Goal: Transaction & Acquisition: Download file/media

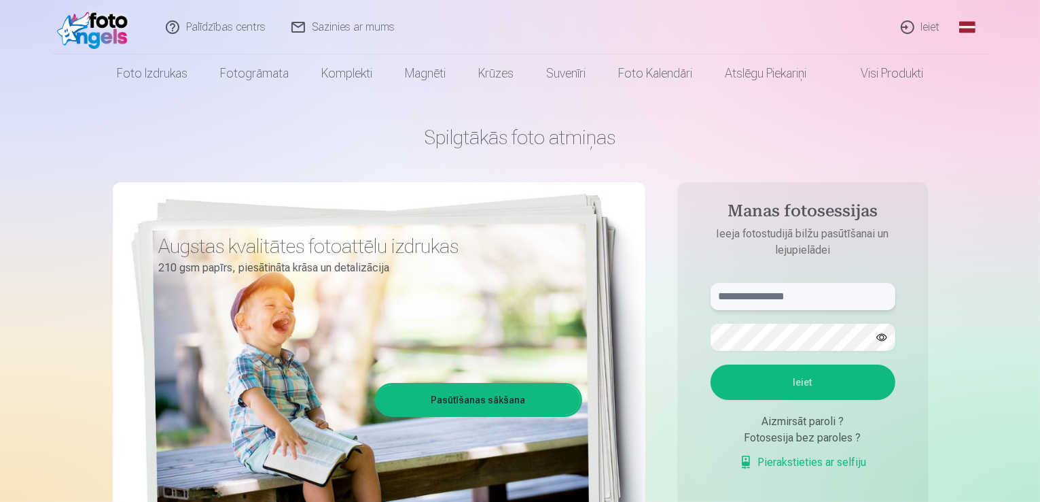
click at [739, 285] on input "text" at bounding box center [803, 296] width 185 height 27
type input "**********"
click at [711, 364] on button "Ieiet" at bounding box center [803, 381] width 185 height 35
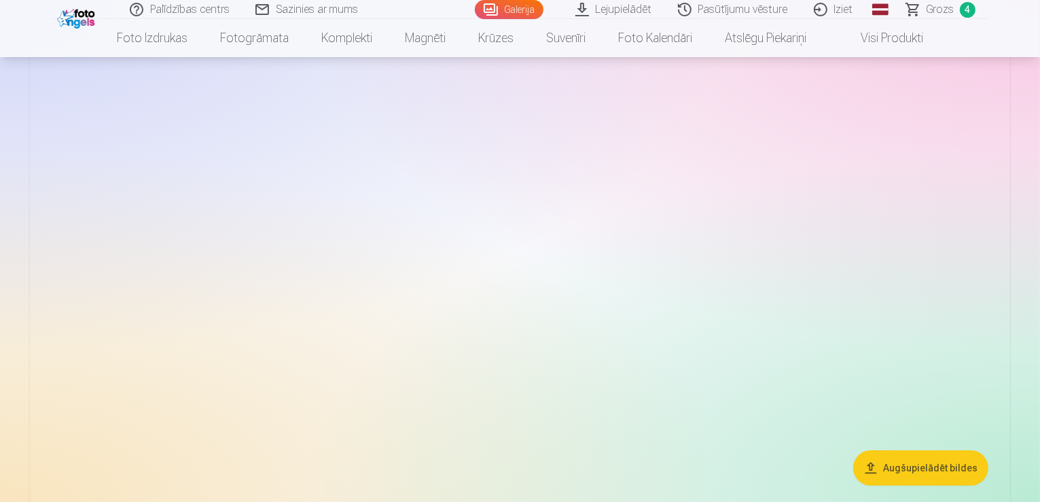
scroll to position [204, 0]
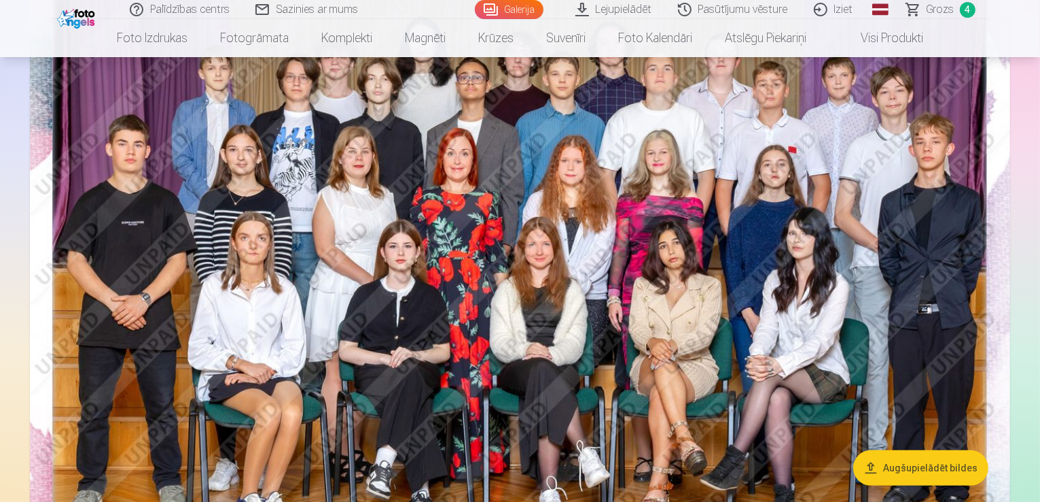
click at [968, 183] on img at bounding box center [520, 273] width 981 height 654
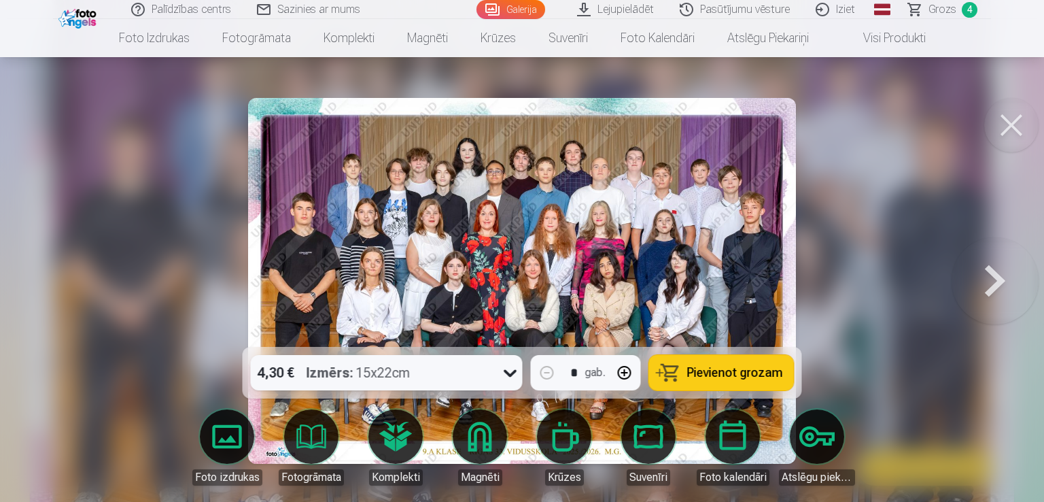
click at [1006, 130] on button at bounding box center [1011, 125] width 54 height 54
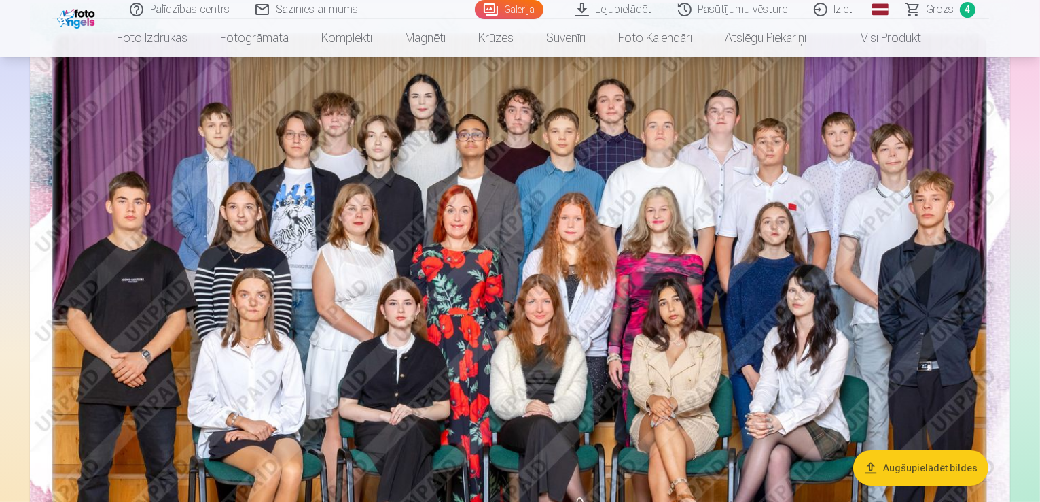
scroll to position [136, 0]
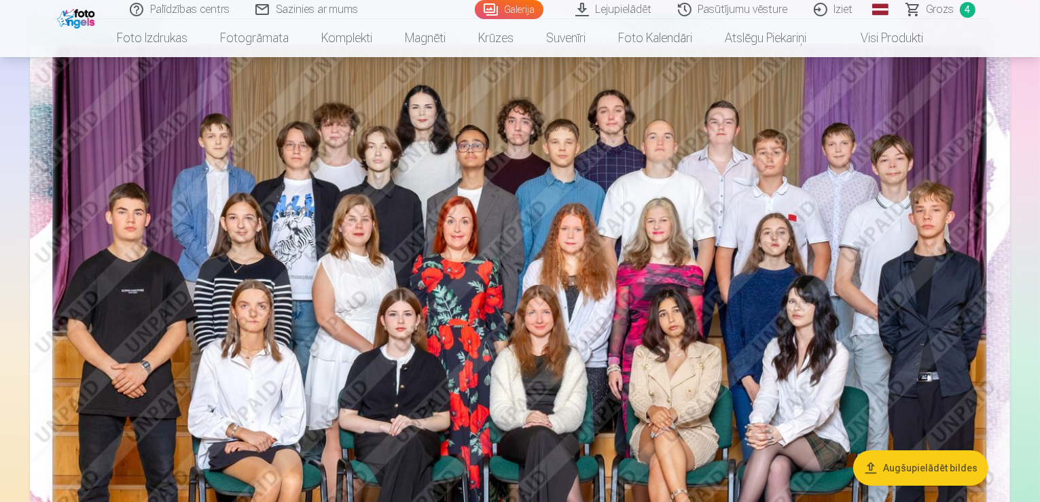
click at [935, 16] on span "Grozs" at bounding box center [941, 9] width 28 height 16
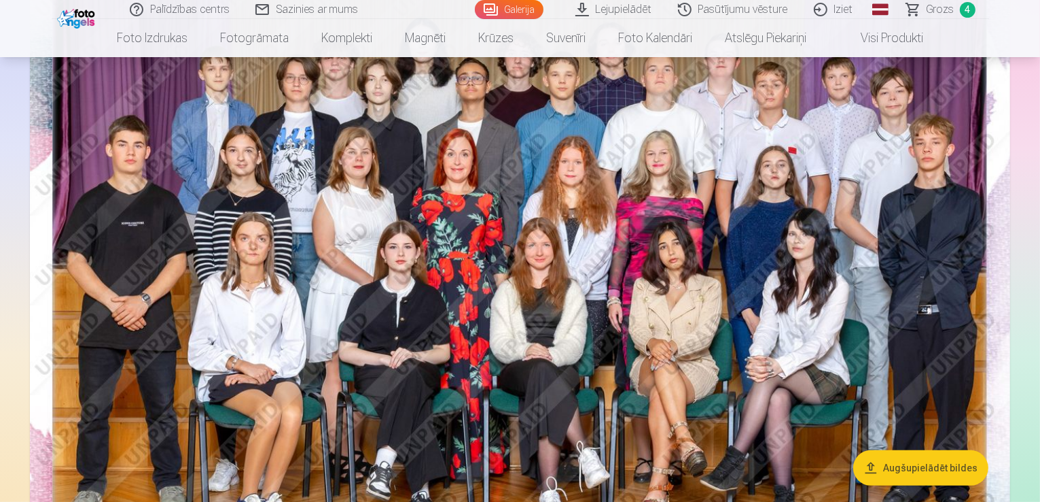
scroll to position [204, 0]
click at [601, 16] on link "Lejupielādēt" at bounding box center [614, 9] width 103 height 19
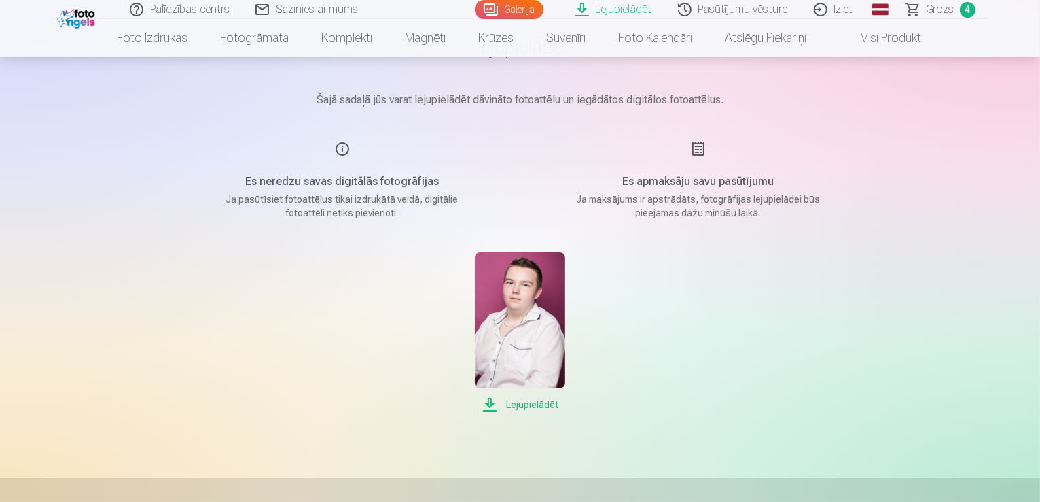
scroll to position [136, 0]
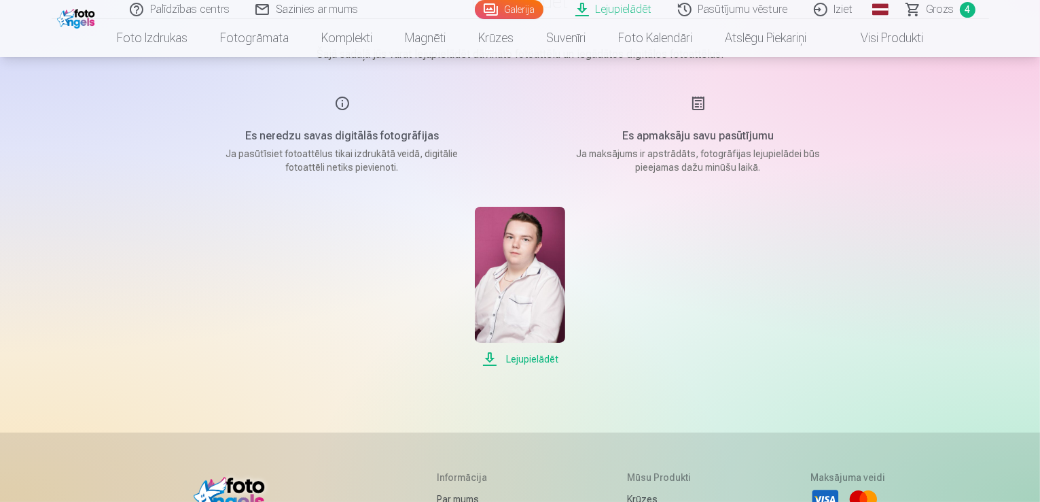
click at [508, 357] on span "Lejupielādēt" at bounding box center [520, 359] width 90 height 16
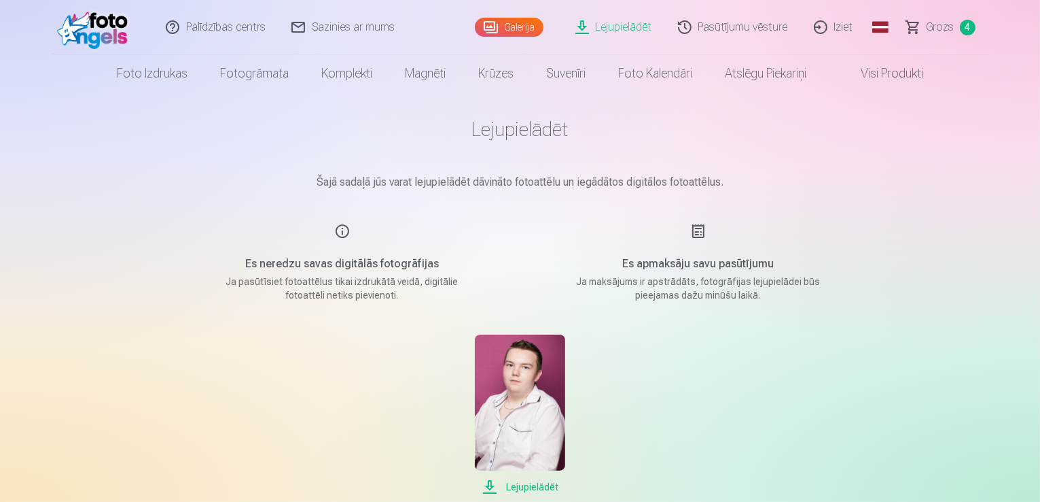
scroll to position [0, 0]
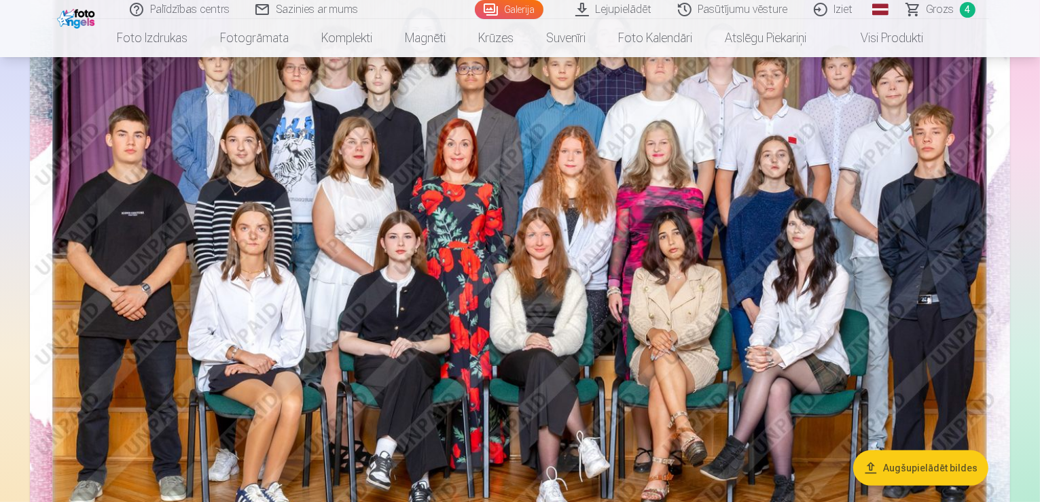
scroll to position [204, 0]
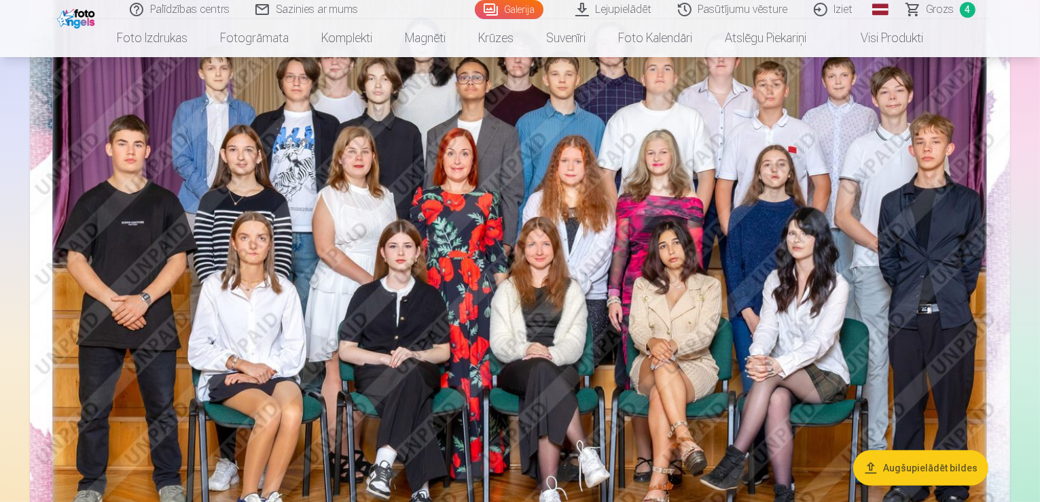
click at [654, 270] on img at bounding box center [520, 273] width 981 height 654
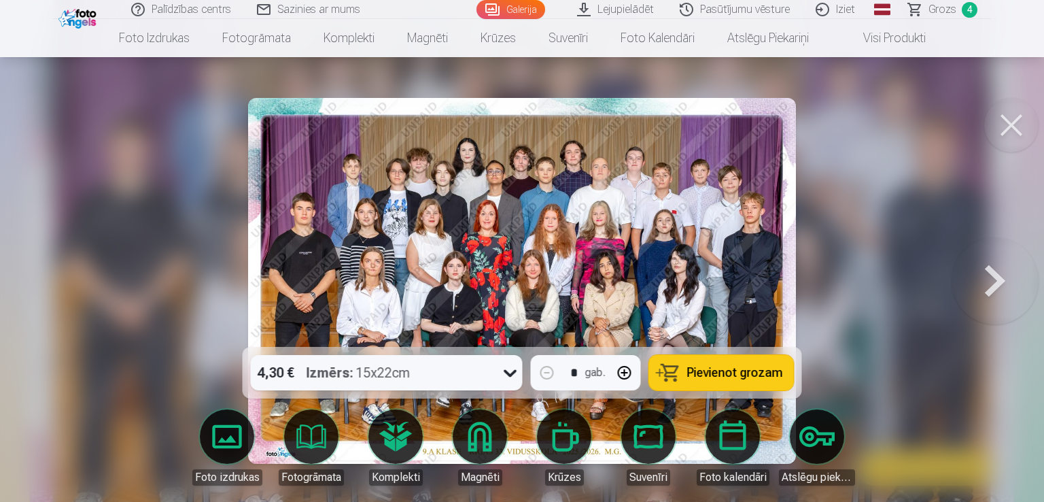
click at [654, 270] on img at bounding box center [522, 281] width 548 height 366
click at [614, 261] on img at bounding box center [522, 281] width 548 height 366
click at [595, 275] on img at bounding box center [522, 281] width 548 height 366
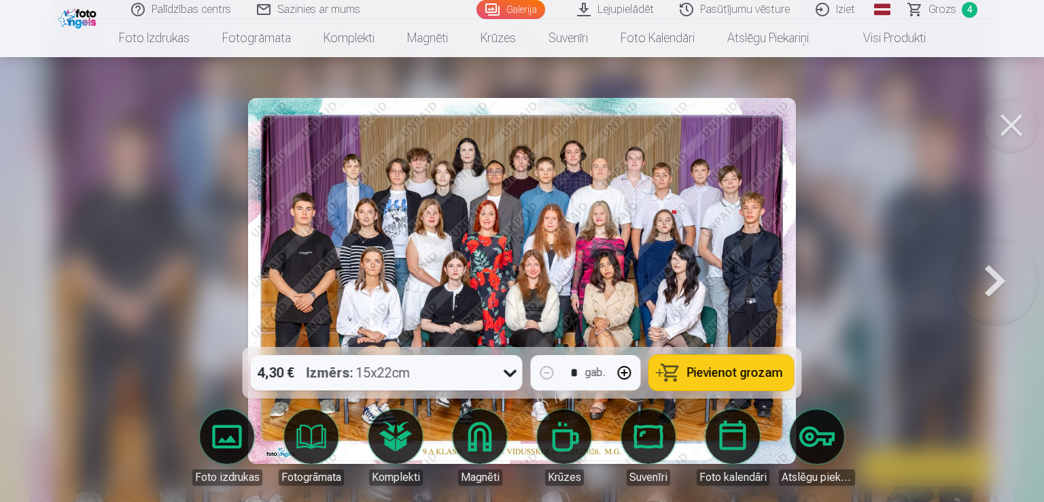
drag, startPoint x: 595, startPoint y: 275, endPoint x: 767, endPoint y: 253, distance: 173.2
click at [764, 251] on img at bounding box center [522, 281] width 548 height 366
click at [580, 180] on img at bounding box center [522, 281] width 548 height 366
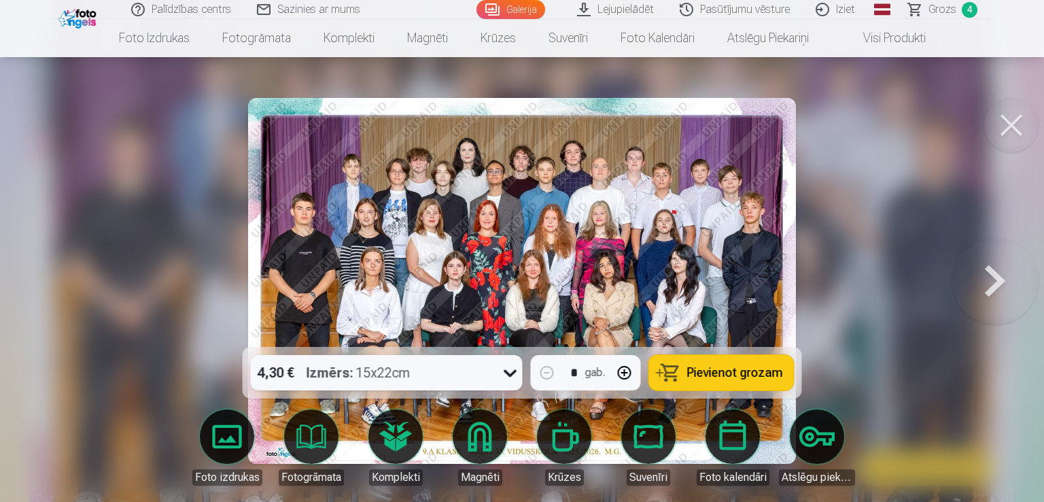
click at [580, 180] on img at bounding box center [522, 281] width 548 height 366
click at [652, 269] on img at bounding box center [522, 281] width 548 height 366
click at [1015, 128] on button at bounding box center [1011, 125] width 54 height 54
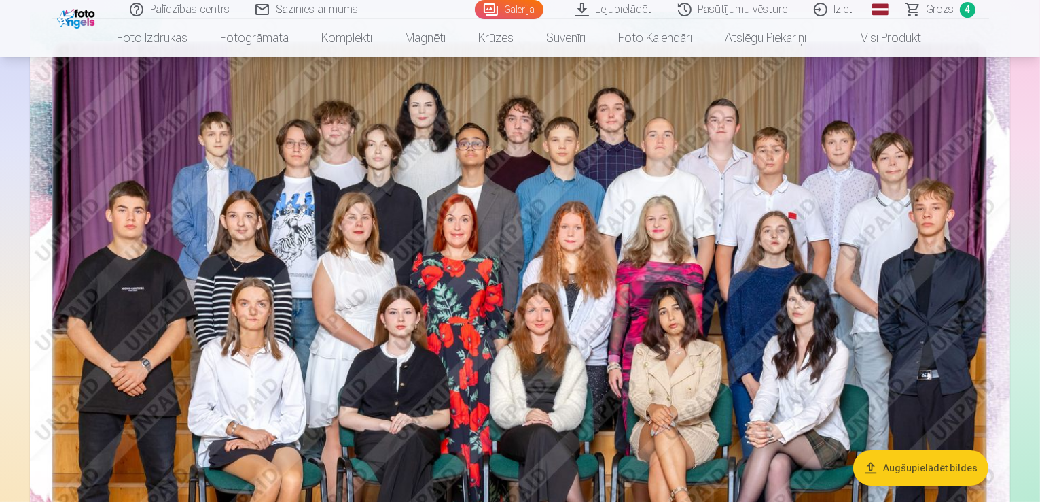
scroll to position [136, 0]
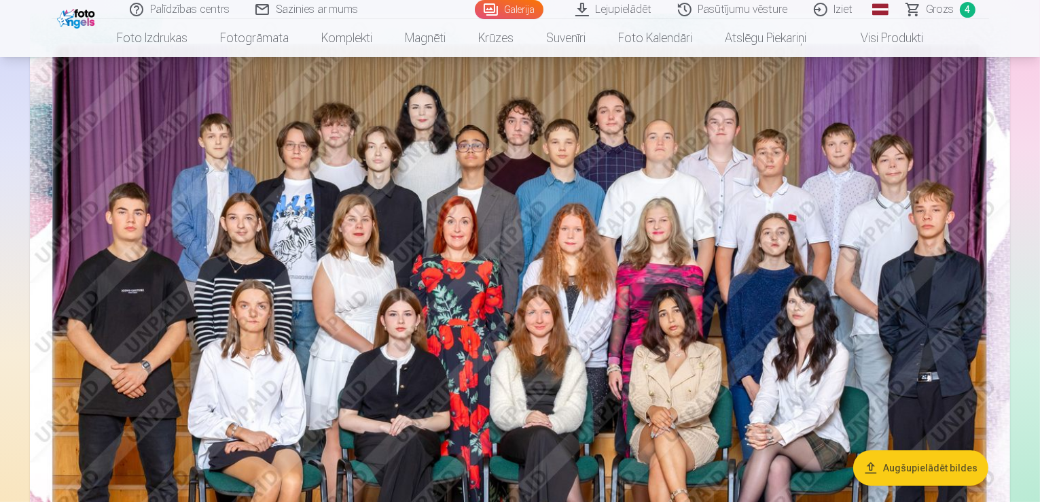
drag, startPoint x: 976, startPoint y: 444, endPoint x: 1036, endPoint y: 71, distance: 377.2
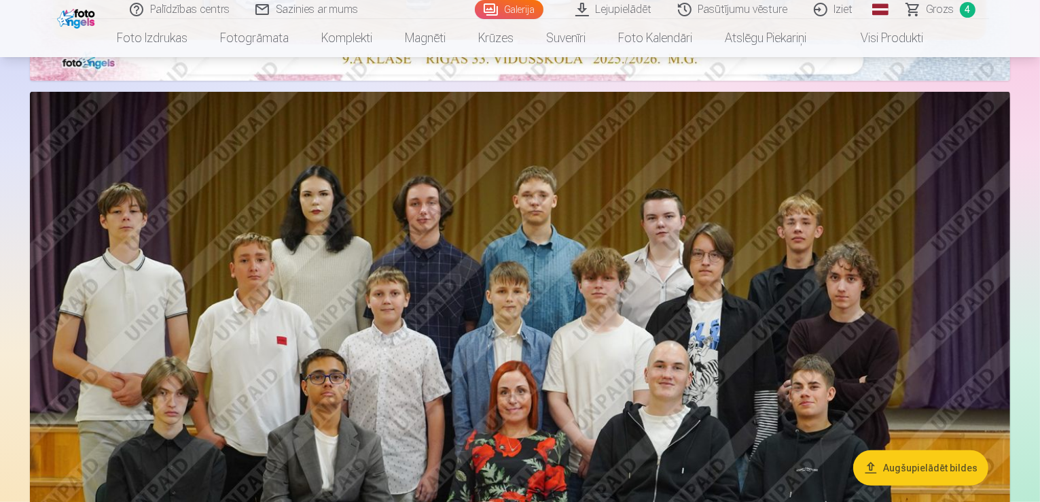
scroll to position [815, 0]
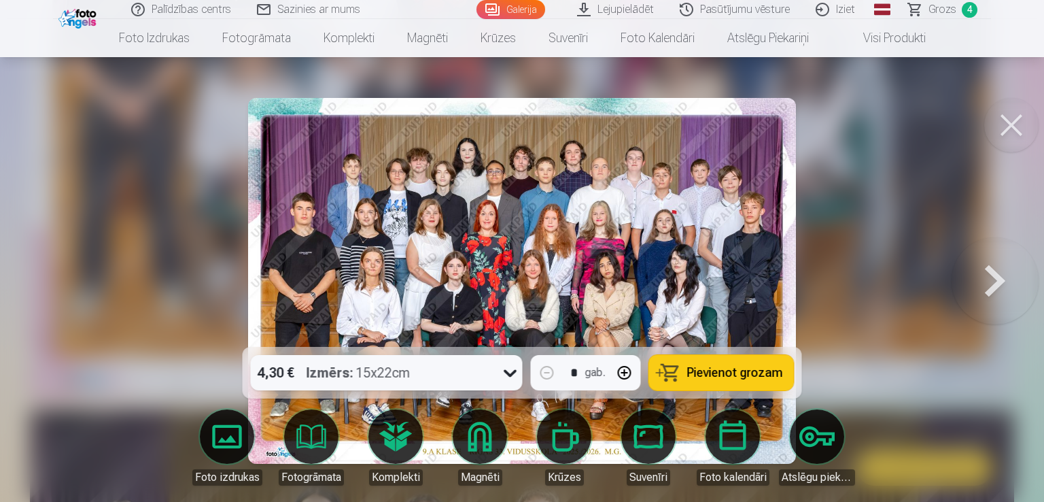
click at [1032, 130] on button at bounding box center [1011, 125] width 54 height 54
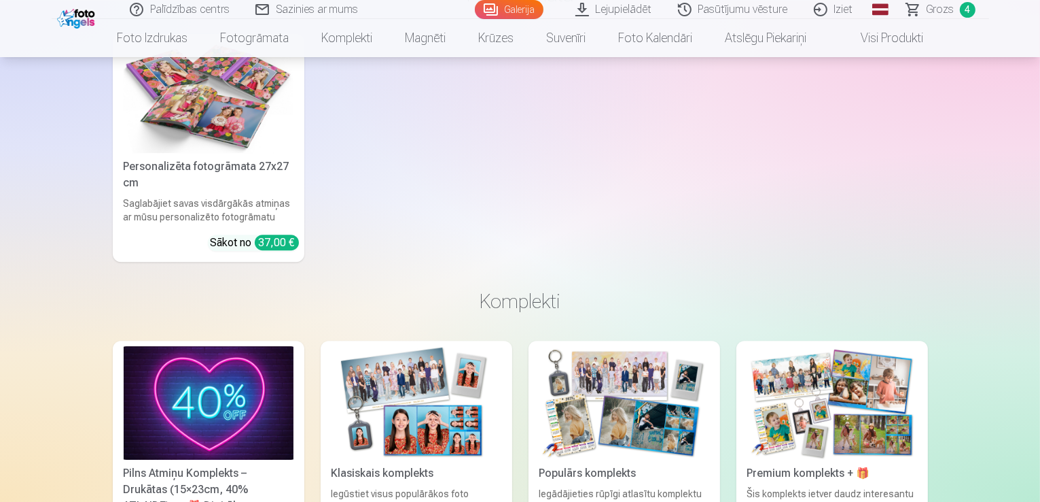
scroll to position [3874, 0]
